Goal: Book appointment/travel/reservation

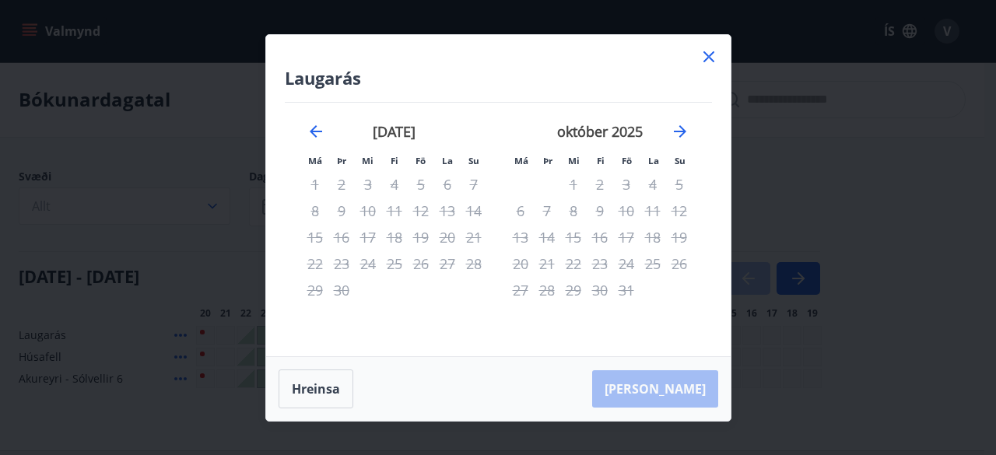
scroll to position [33, 0]
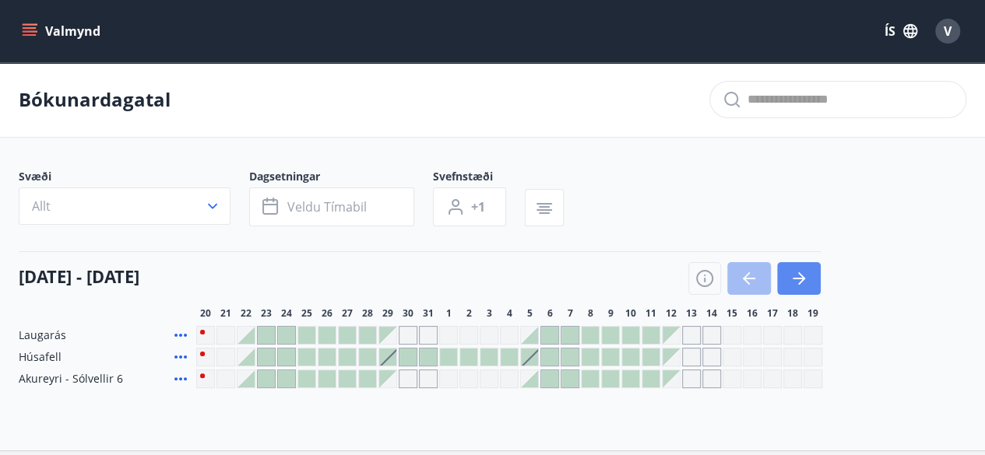
click at [794, 272] on icon "button" at bounding box center [798, 278] width 19 height 19
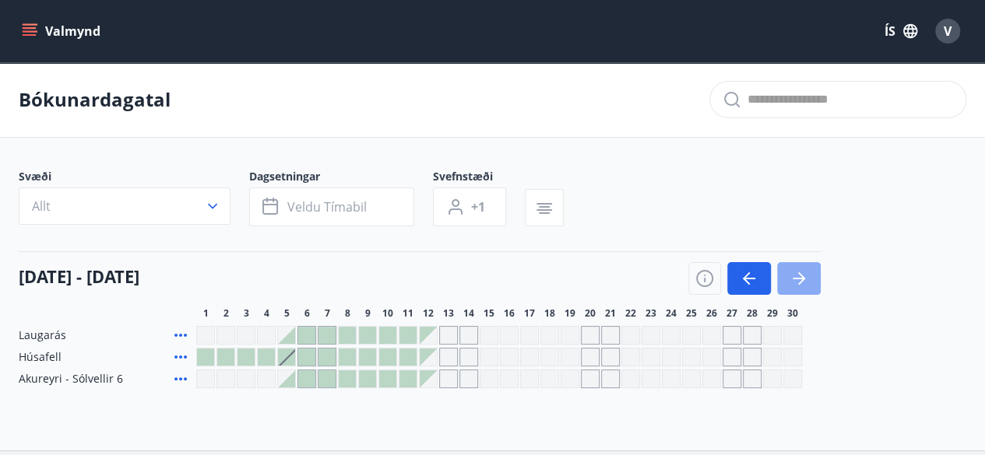
click at [794, 273] on icon "button" at bounding box center [798, 278] width 19 height 19
